Goal: Information Seeking & Learning: Learn about a topic

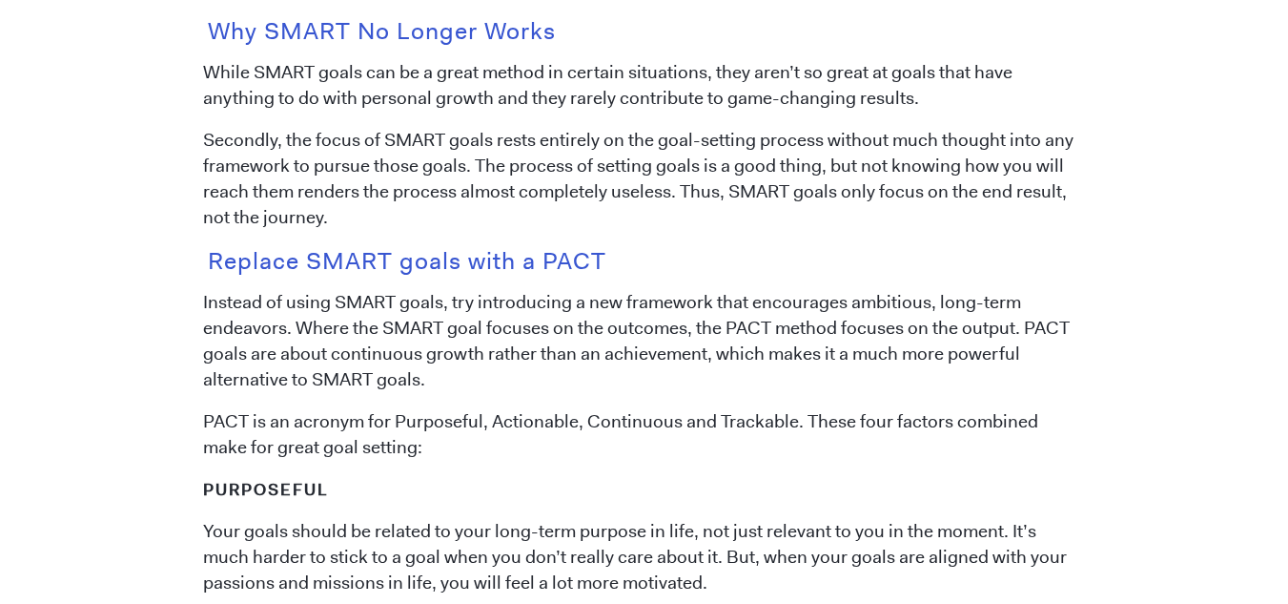
scroll to position [1178, 0]
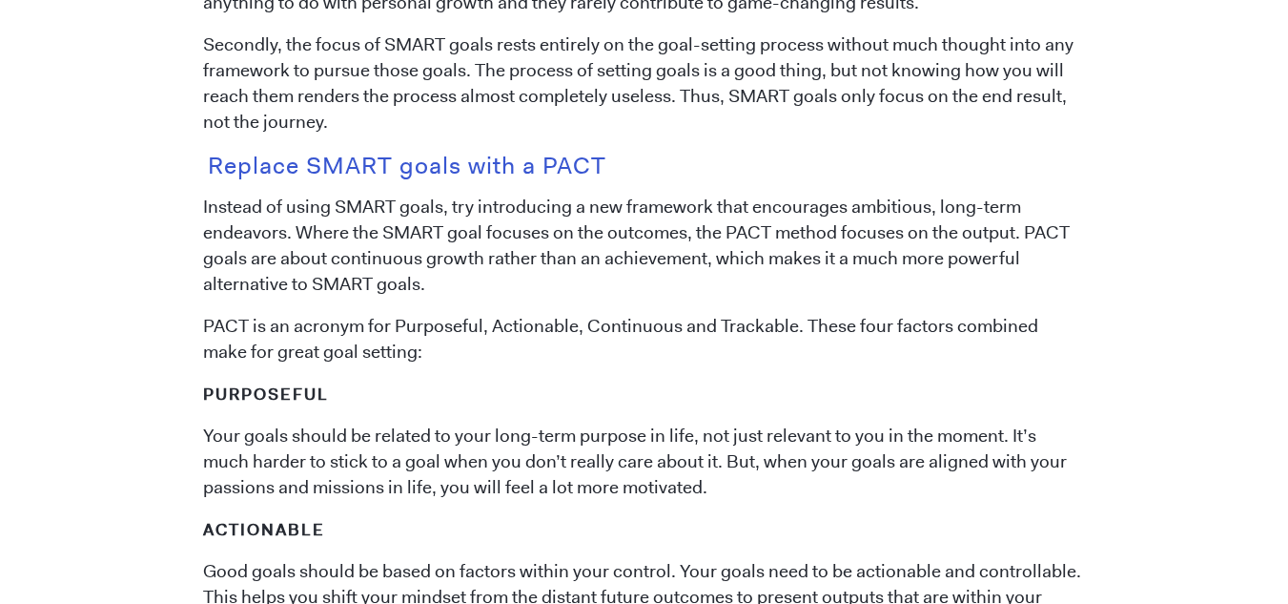
click at [459, 324] on p "PACT is an acronym for Purposeful, Actionable, Continuous and Trackable. These …" at bounding box center [644, 339] width 882 height 51
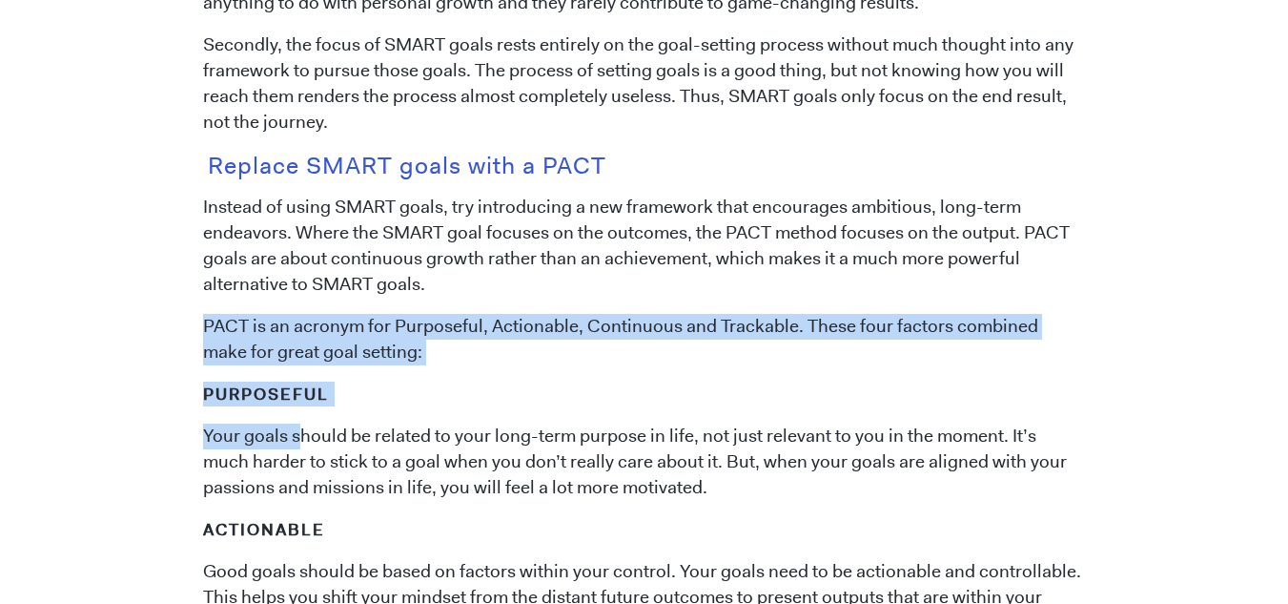
drag, startPoint x: 208, startPoint y: 329, endPoint x: 395, endPoint y: 385, distance: 195.2
click at [512, 387] on h5 "Purposeful" at bounding box center [644, 393] width 882 height 25
drag, startPoint x: 206, startPoint y: 328, endPoint x: 645, endPoint y: 344, distance: 438.9
click at [645, 344] on p "PACT is an acronym for Purposeful, Actionable, Continuous and Trackable. These …" at bounding box center [644, 339] width 882 height 51
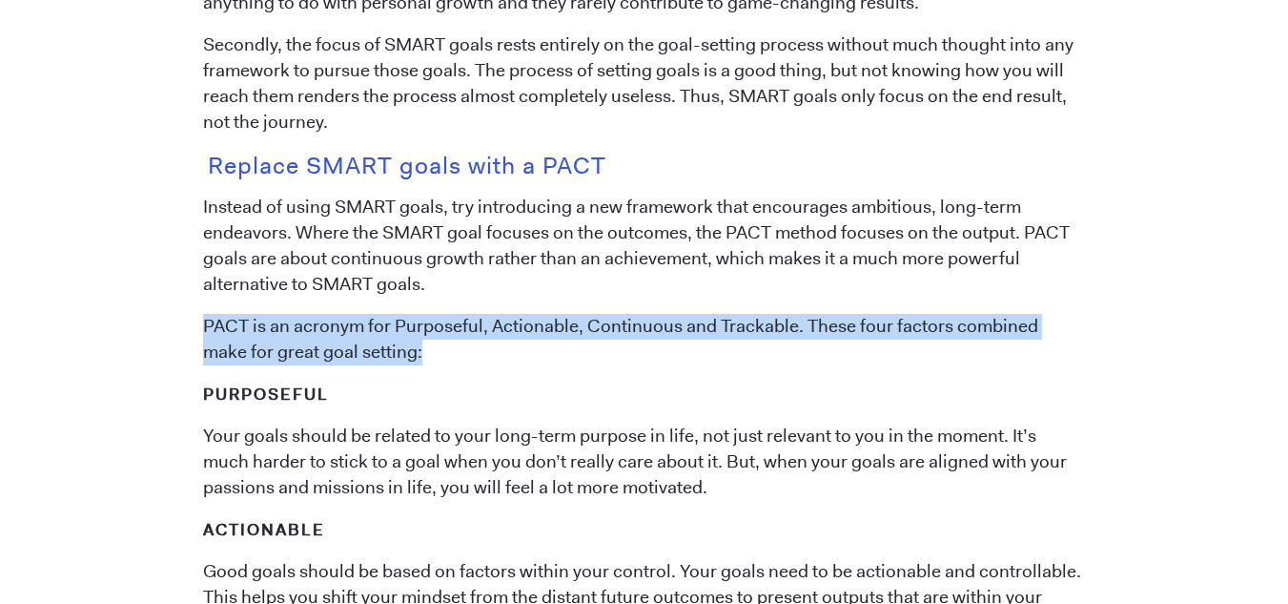
copy p "PACT is an acronym for Purposeful, Actionable, Continuous and Trackable. These …"
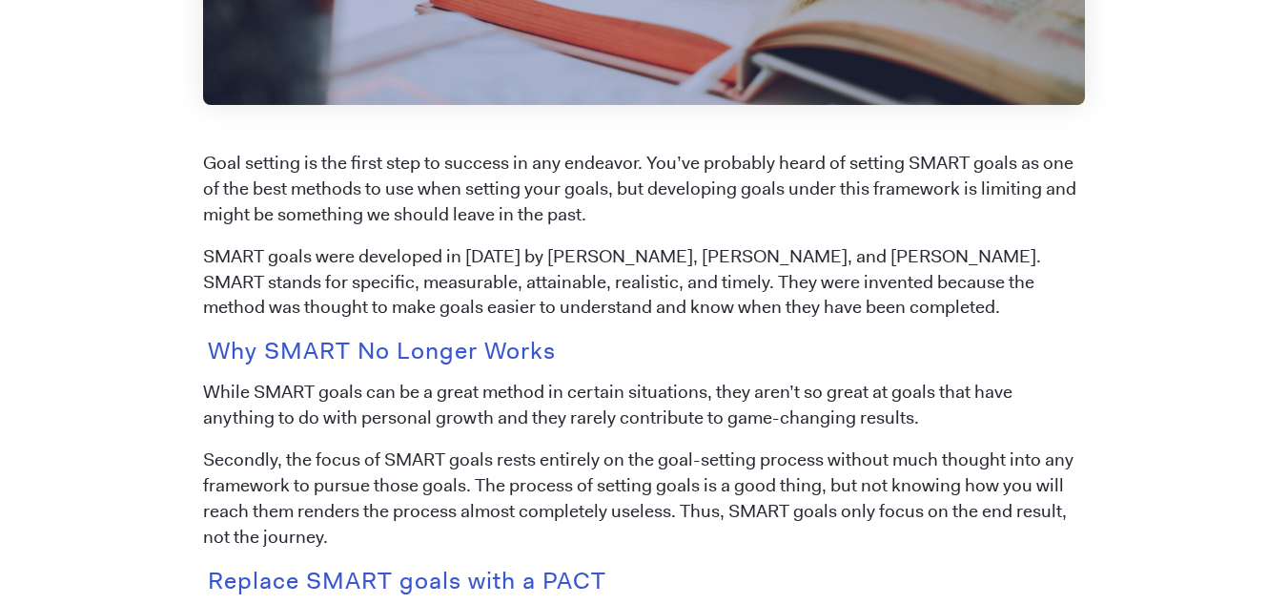
scroll to position [796, 0]
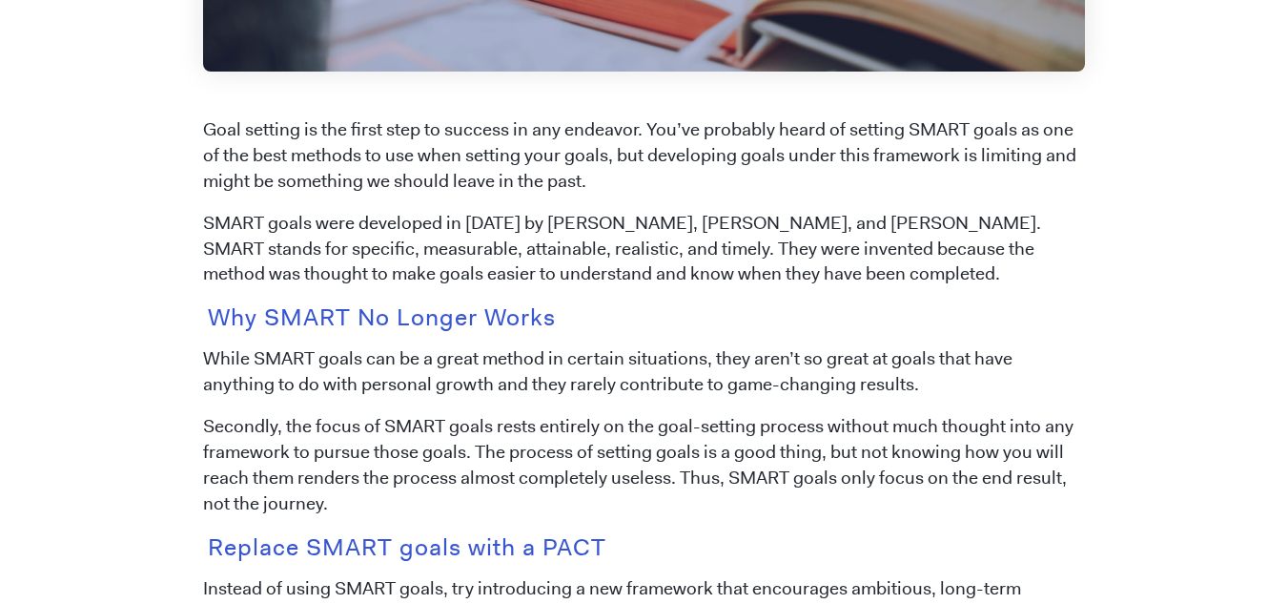
click at [722, 286] on p "SMART goals were developed in [DATE] by [PERSON_NAME], [PERSON_NAME], and [PERS…" at bounding box center [644, 249] width 882 height 77
click at [771, 278] on p "SMART goals were developed in [DATE] by [PERSON_NAME], [PERSON_NAME], and [PERS…" at bounding box center [644, 249] width 882 height 77
click at [805, 384] on p "While SMART goals can be a great method in certain situations, they aren’t so g…" at bounding box center [644, 371] width 882 height 51
drag, startPoint x: 681, startPoint y: 480, endPoint x: 347, endPoint y: 506, distance: 334.8
click at [347, 506] on p "Secondly, the focus of SMART goals rests entirely on the goal-setting process w…" at bounding box center [644, 465] width 882 height 103
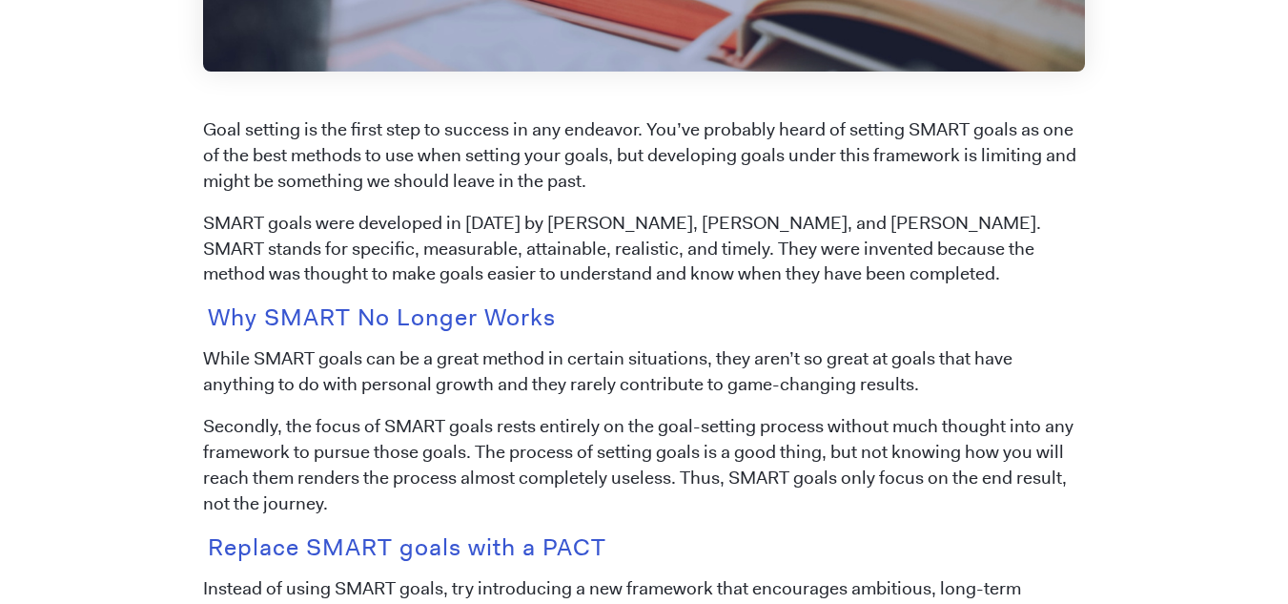
copy p "Thus, SMART goals only focus on the end result, not the journey."
